Goal: Transaction & Acquisition: Download file/media

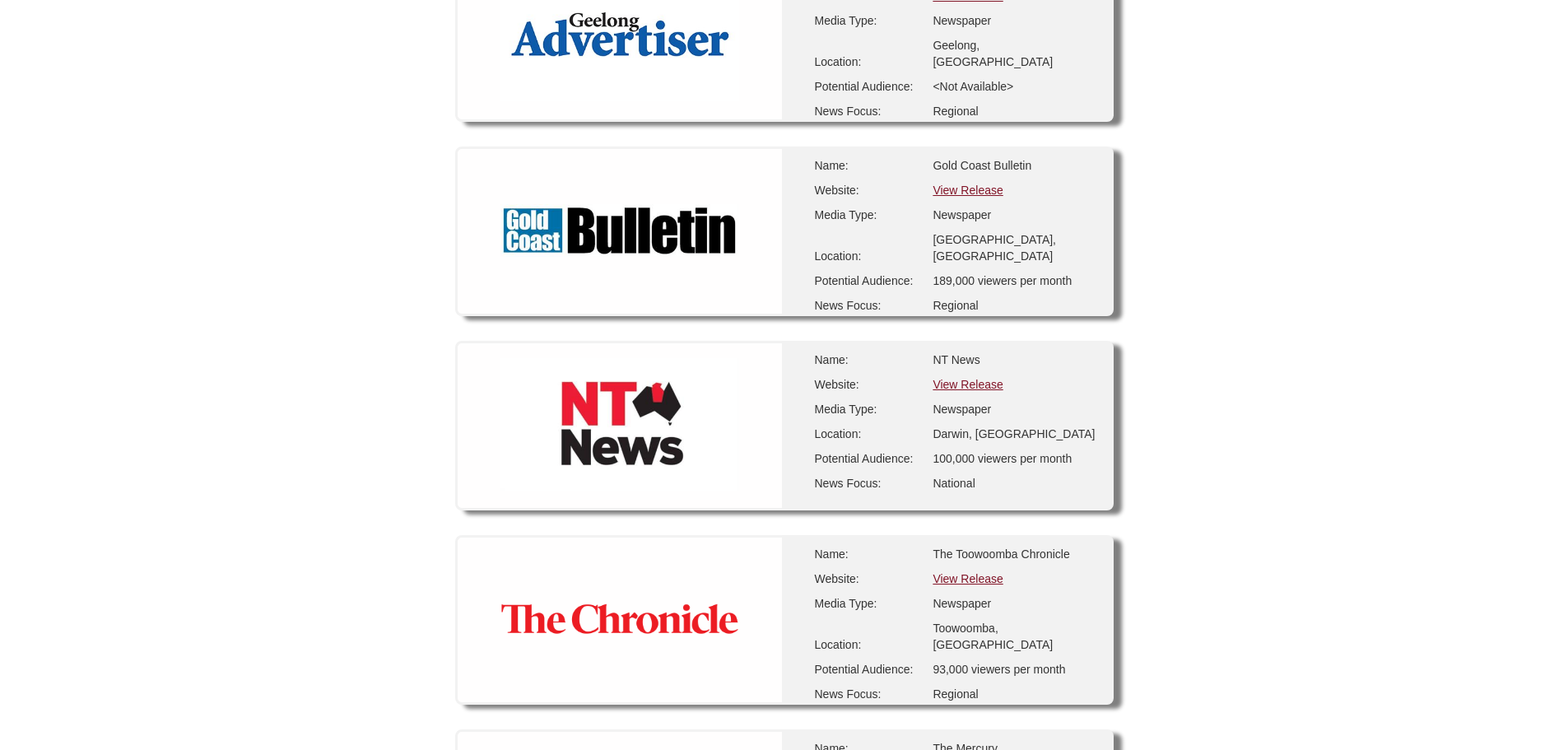
scroll to position [2552, 0]
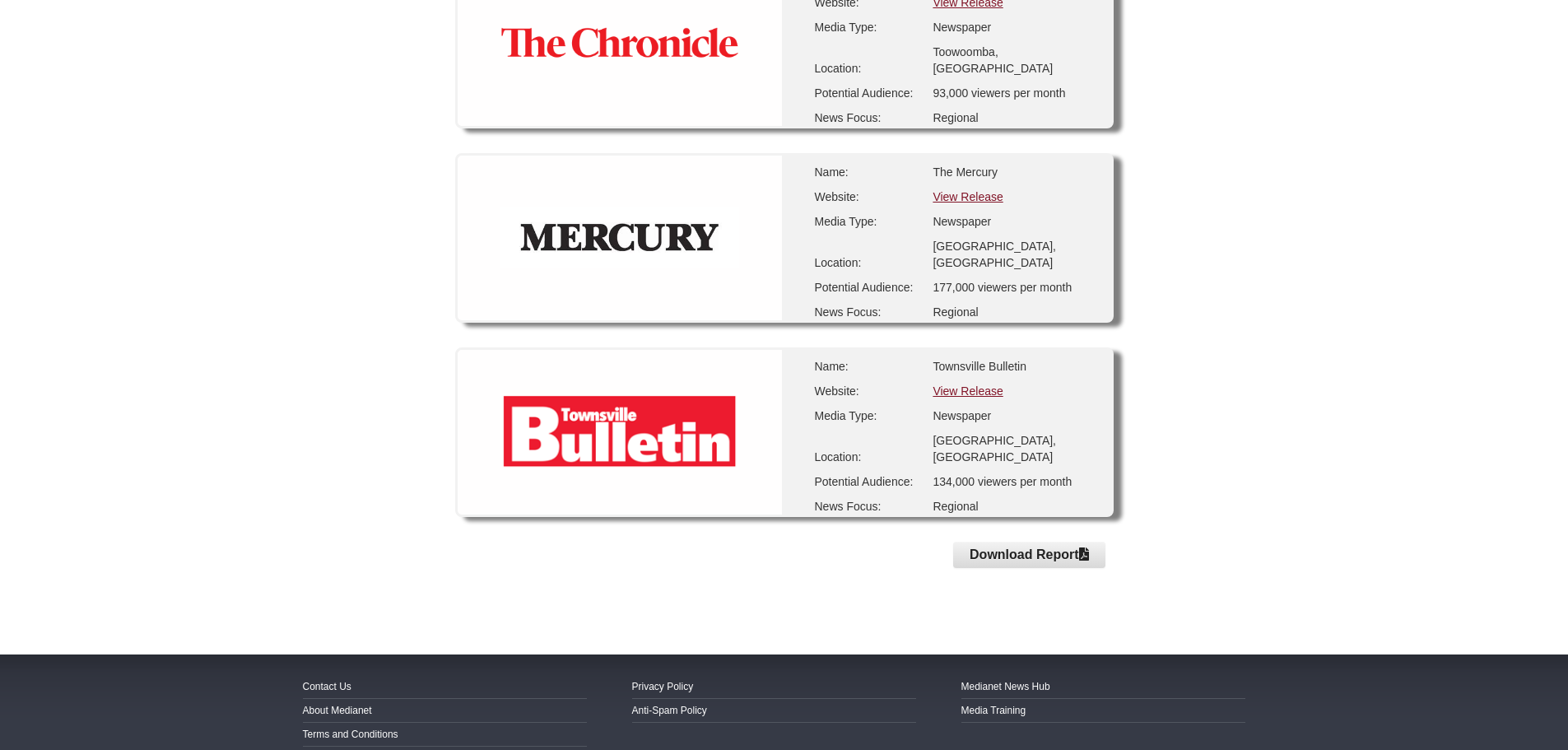
click at [983, 552] on button "Download Report" at bounding box center [1029, 554] width 152 height 26
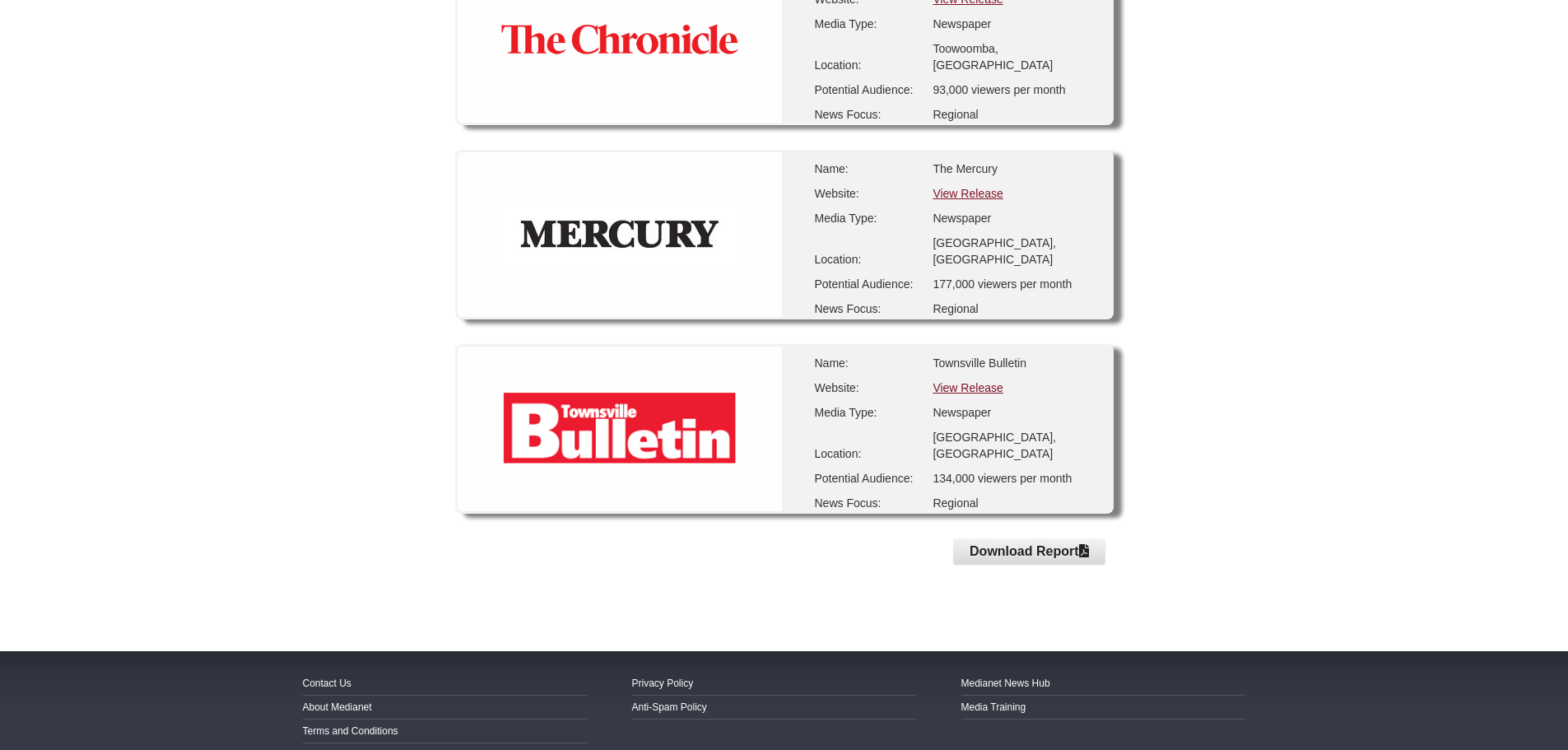
scroll to position [2556, 0]
click at [1010, 538] on button "Download Report" at bounding box center [1029, 550] width 152 height 26
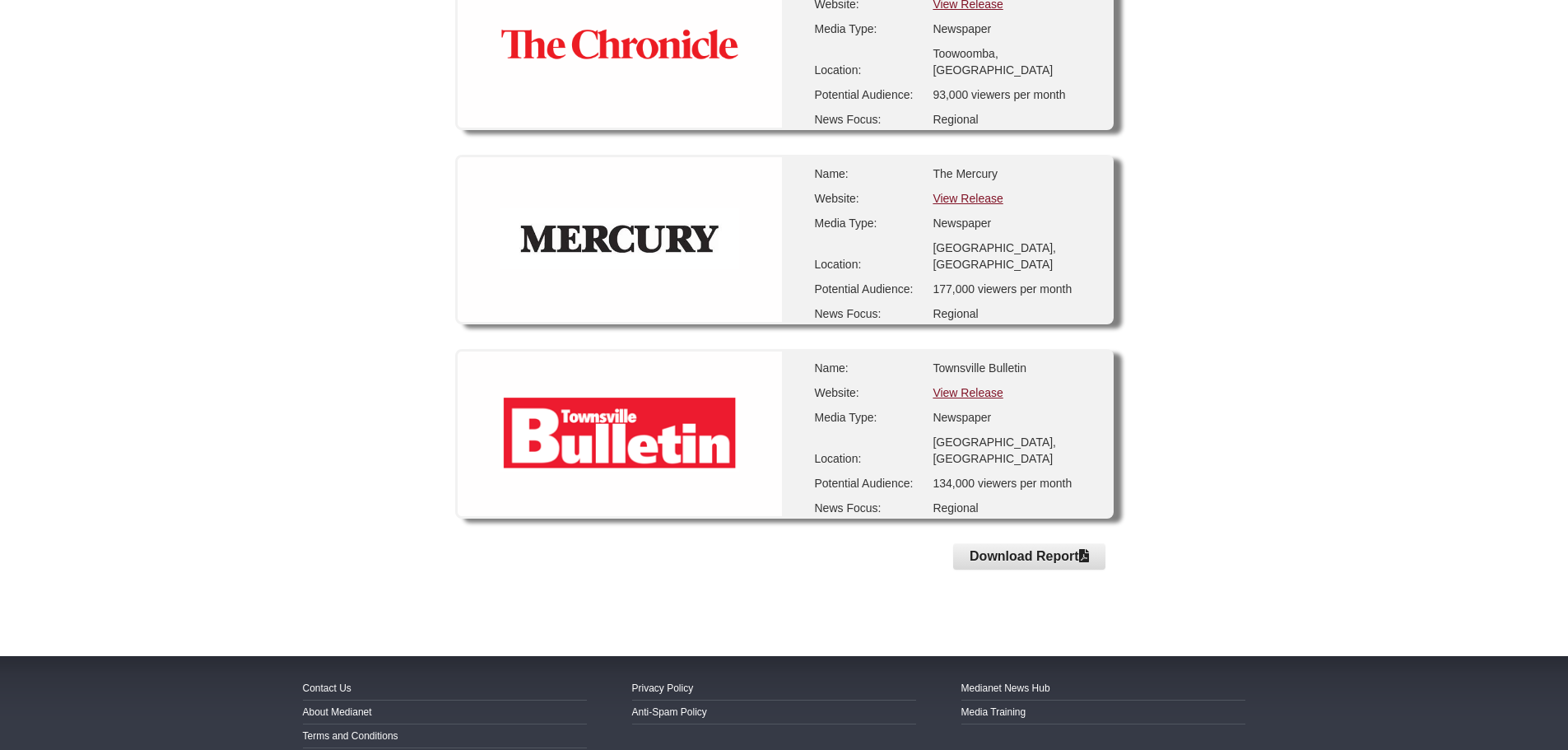
scroll to position [2556, 0]
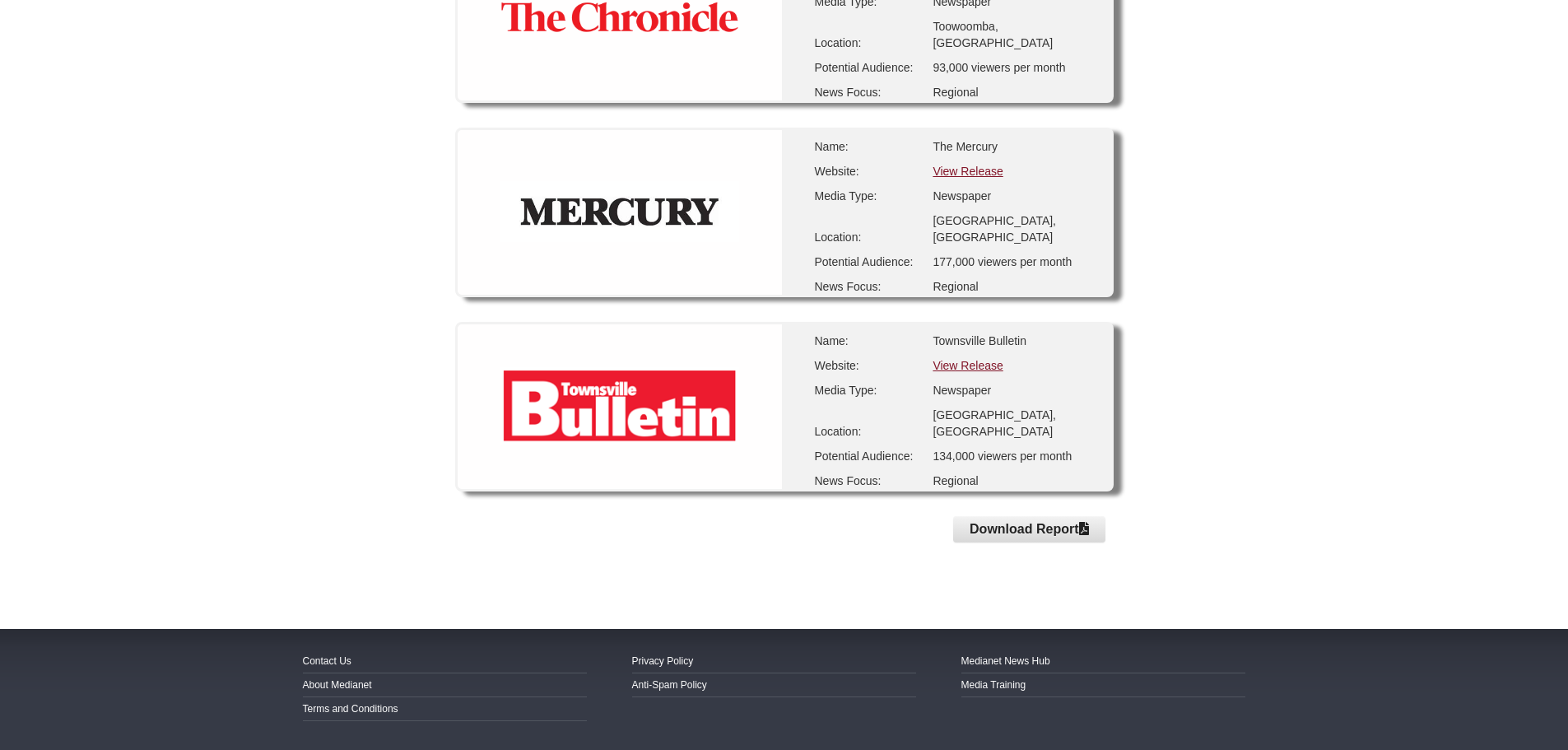
click at [1015, 531] on button "Download Report" at bounding box center [1029, 529] width 152 height 26
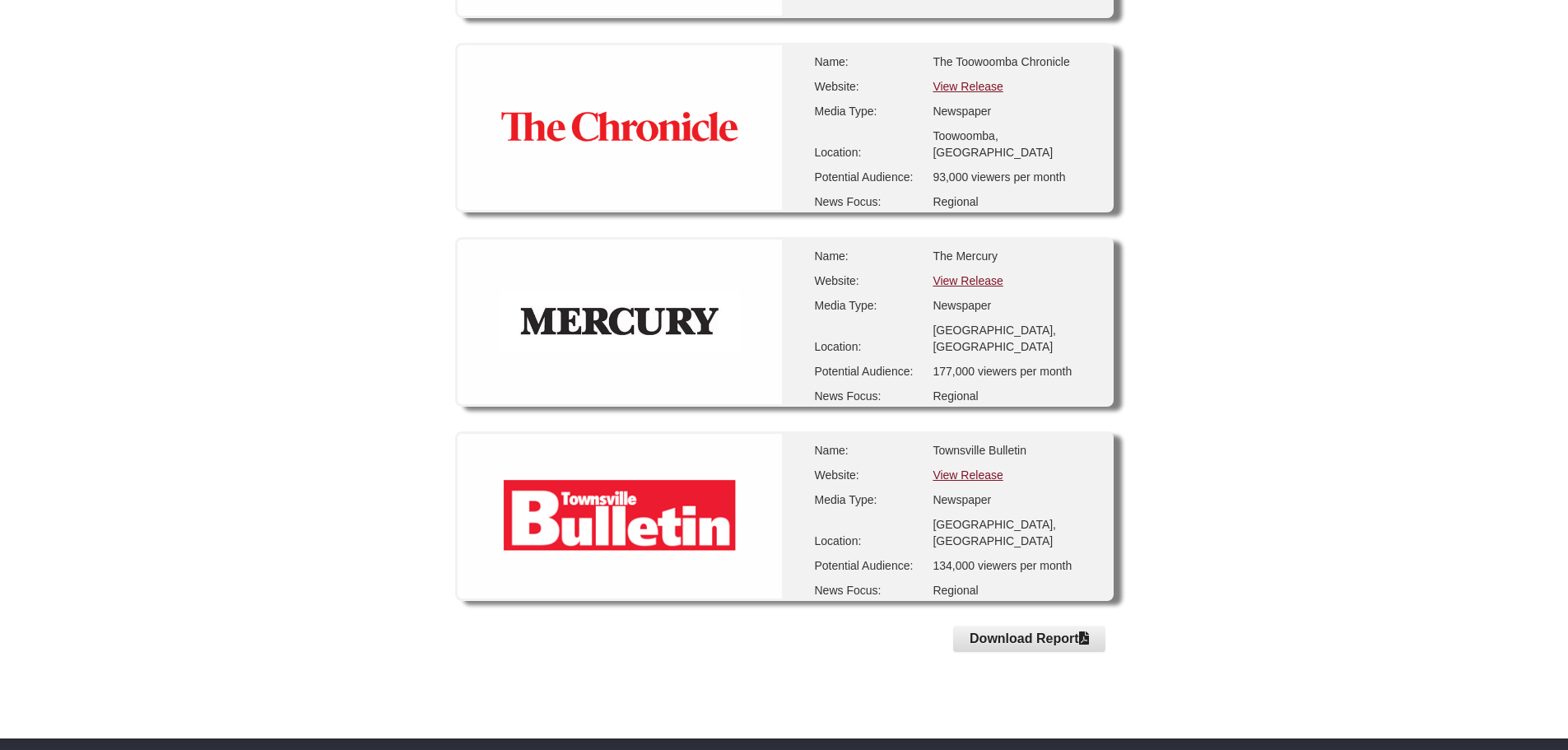
scroll to position [2578, 0]
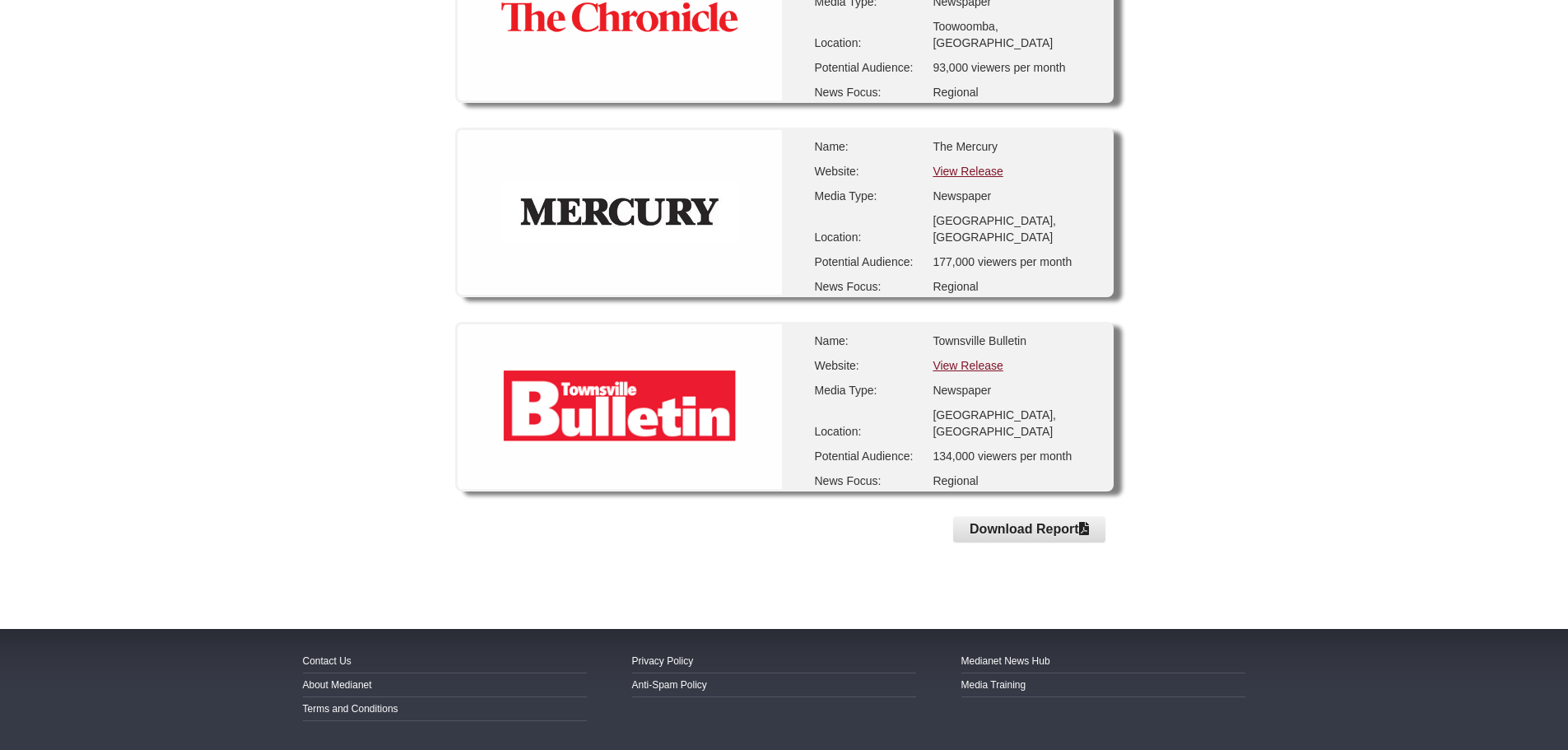
click at [1016, 530] on button "Download Report" at bounding box center [1029, 529] width 152 height 26
